Goal: Information Seeking & Learning: Learn about a topic

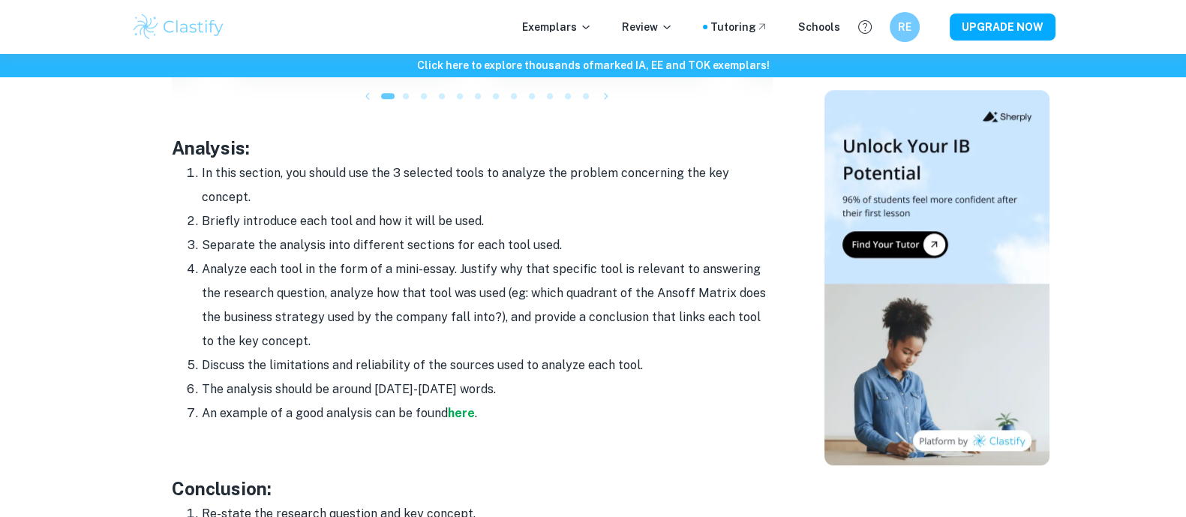
scroll to position [1831, 0]
click at [469, 404] on strong "here" at bounding box center [461, 411] width 27 height 14
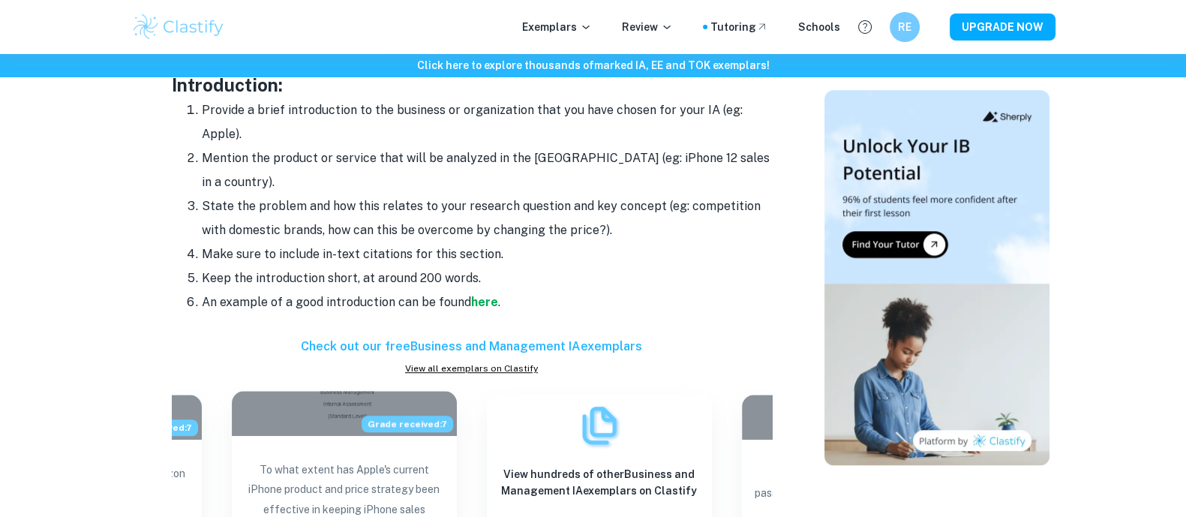
scroll to position [1435, 0]
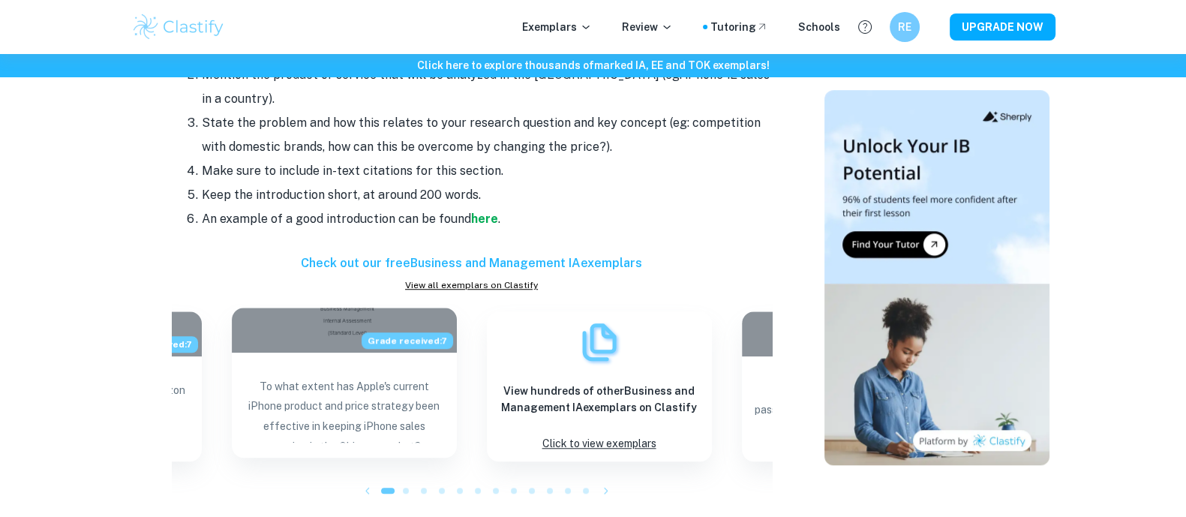
click at [325, 376] on p "To what extent has Apple's current iPhone product and price strategy been effec…" at bounding box center [344, 409] width 201 height 66
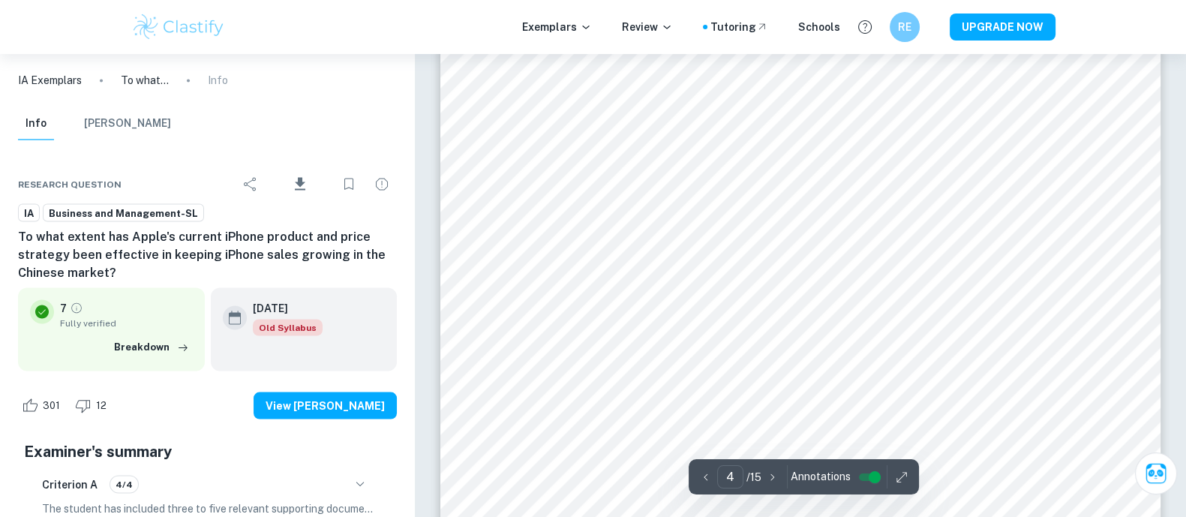
scroll to position [3390, 0]
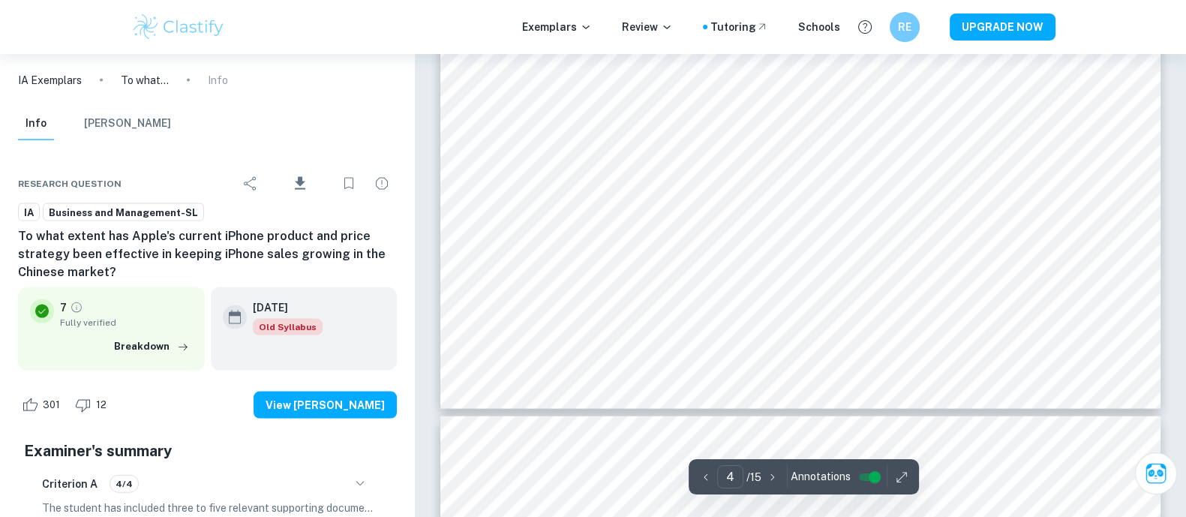
type input "5"
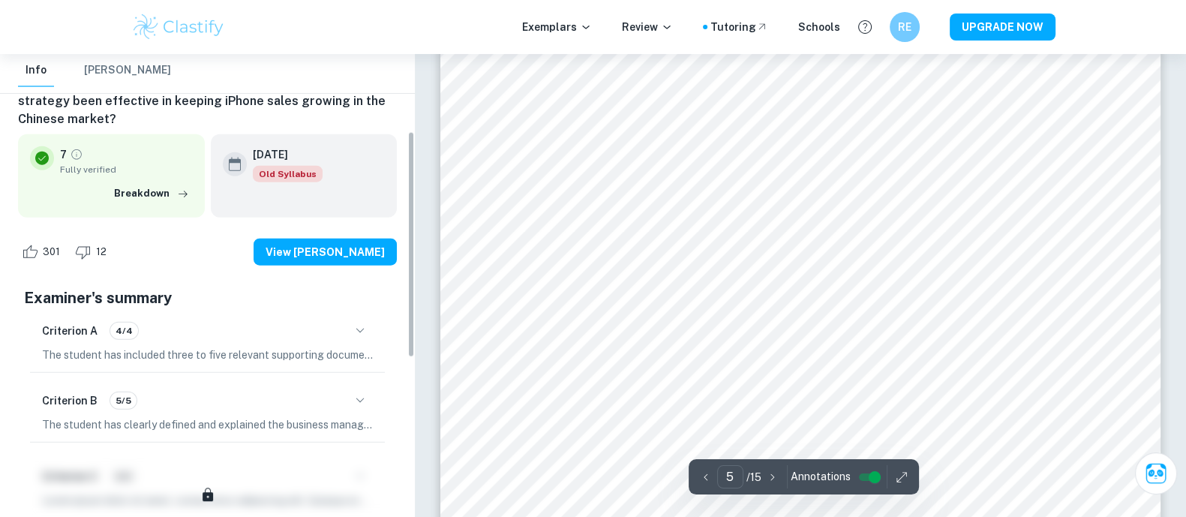
scroll to position [157, 0]
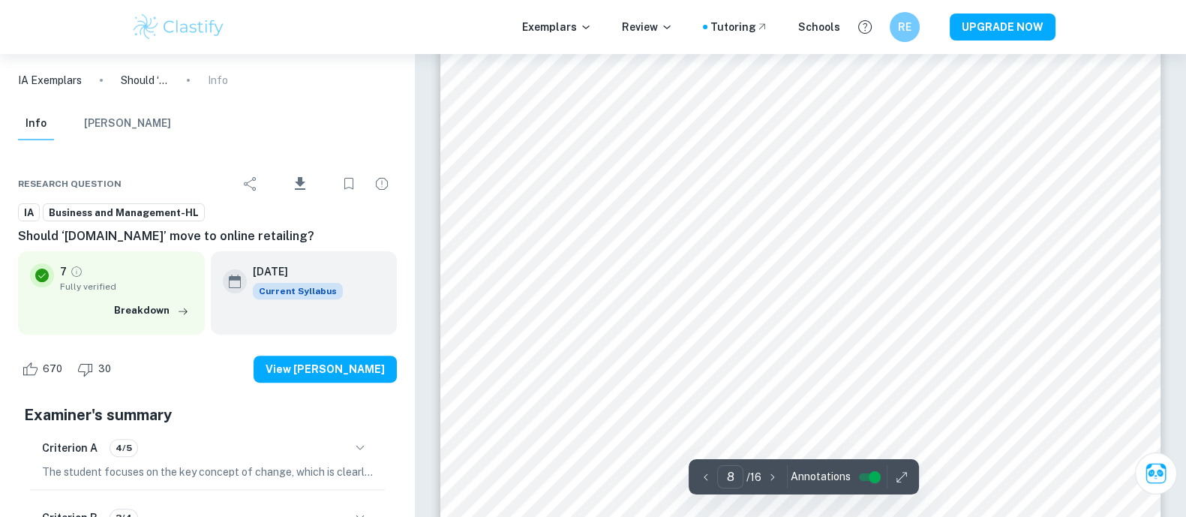
scroll to position [7740, 0]
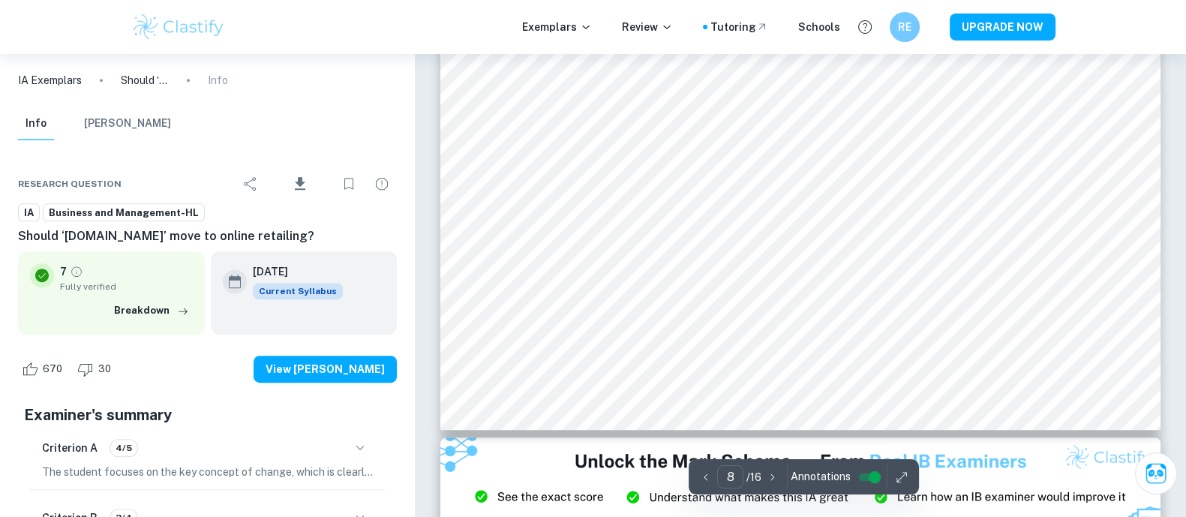
type input "9"
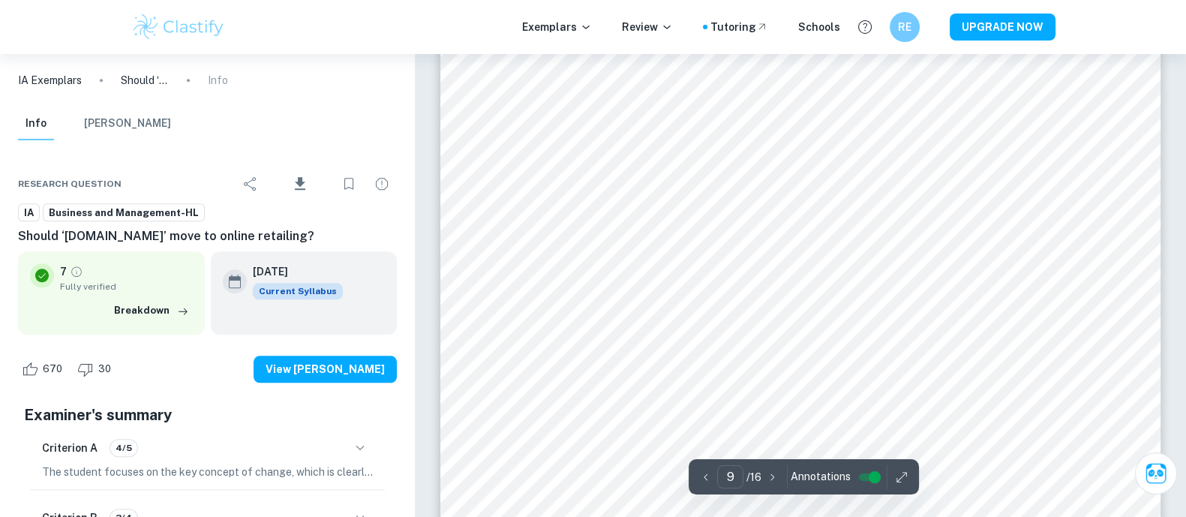
scroll to position [8835, 0]
